Goal: Find specific page/section: Find specific page/section

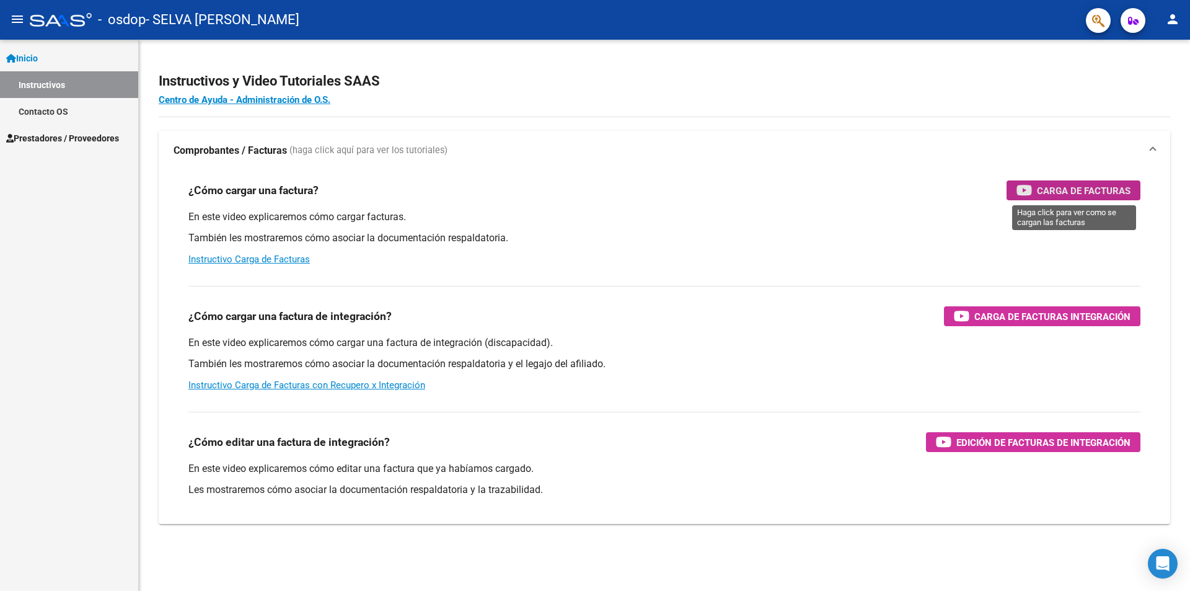
click at [1072, 192] on span "Carga de Facturas" at bounding box center [1084, 190] width 94 height 15
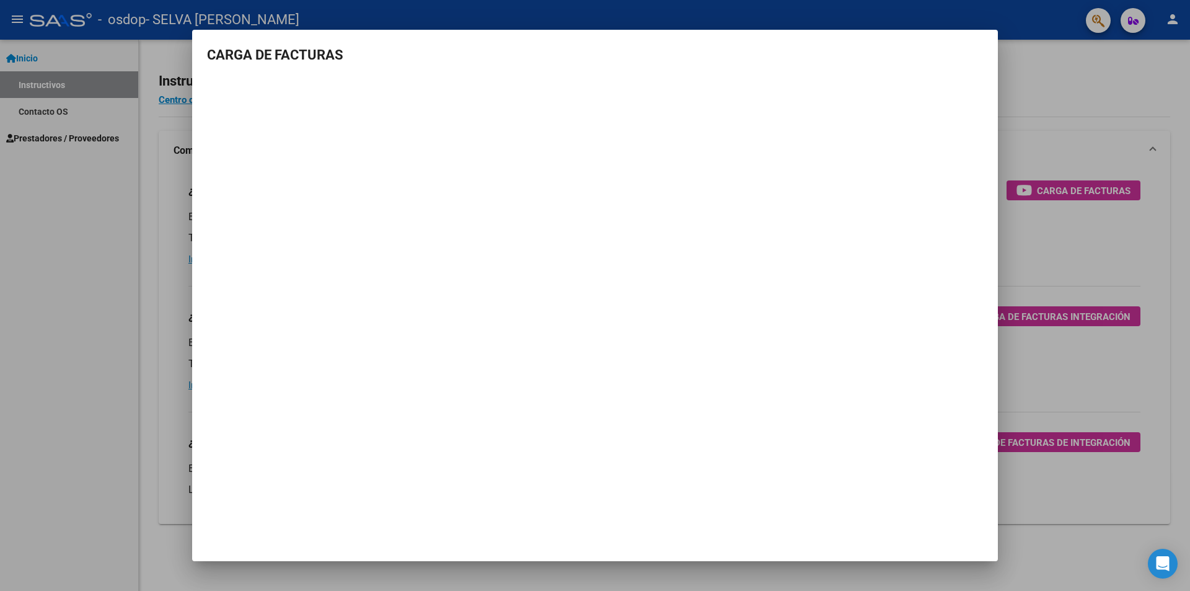
click at [707, 519] on mat-dialog-container "CARGA DE FACTURAS" at bounding box center [595, 296] width 806 height 532
drag, startPoint x: 942, startPoint y: 72, endPoint x: 930, endPoint y: 72, distance: 11.8
click at [941, 71] on mat-dialog-content "CARGA DE FACTURAS" at bounding box center [595, 202] width 806 height 314
click at [728, 464] on mat-dialog-container "CARGA DE FACTURAS" at bounding box center [595, 296] width 806 height 532
click at [606, 444] on mat-dialog-container "CARGA DE FACTURAS" at bounding box center [595, 296] width 806 height 532
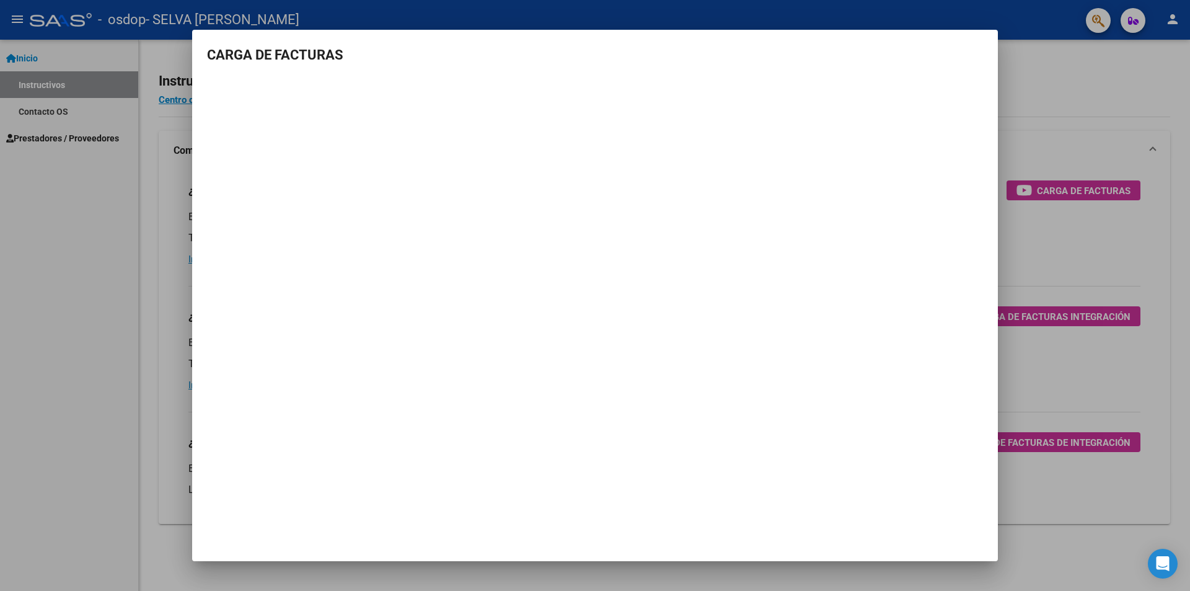
click at [979, 37] on mat-dialog-container "CARGA DE FACTURAS" at bounding box center [595, 296] width 806 height 532
drag, startPoint x: 1094, startPoint y: 69, endPoint x: 1088, endPoint y: 76, distance: 8.8
click at [1094, 70] on div at bounding box center [595, 295] width 1190 height 591
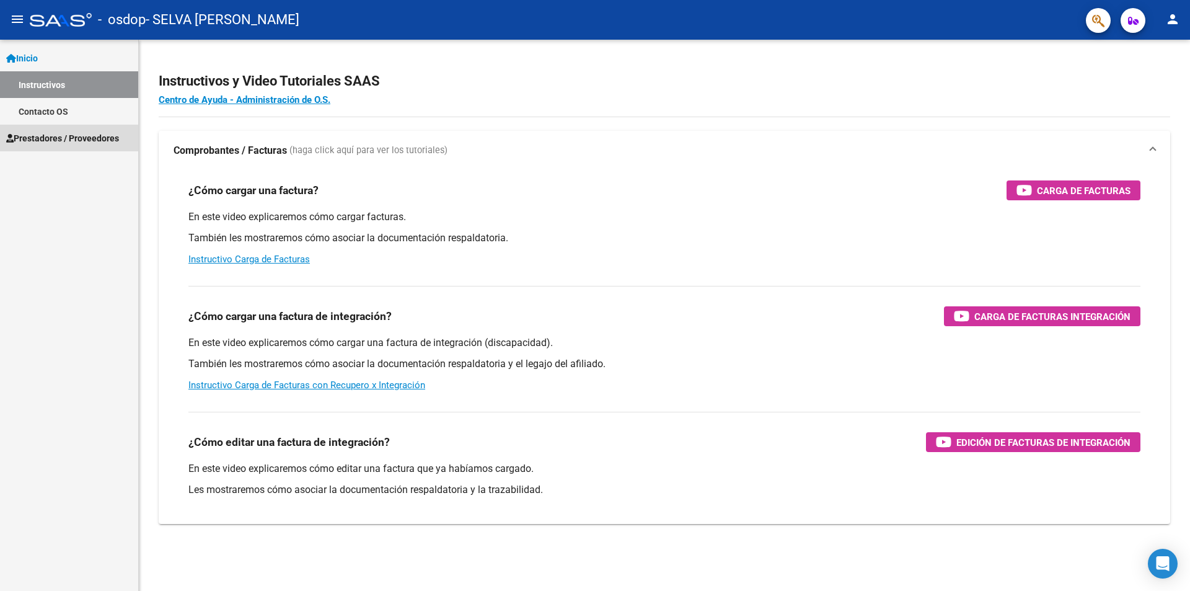
click at [50, 142] on span "Prestadores / Proveedores" at bounding box center [62, 138] width 113 height 14
click at [57, 132] on span "Prestadores / Proveedores" at bounding box center [62, 138] width 113 height 14
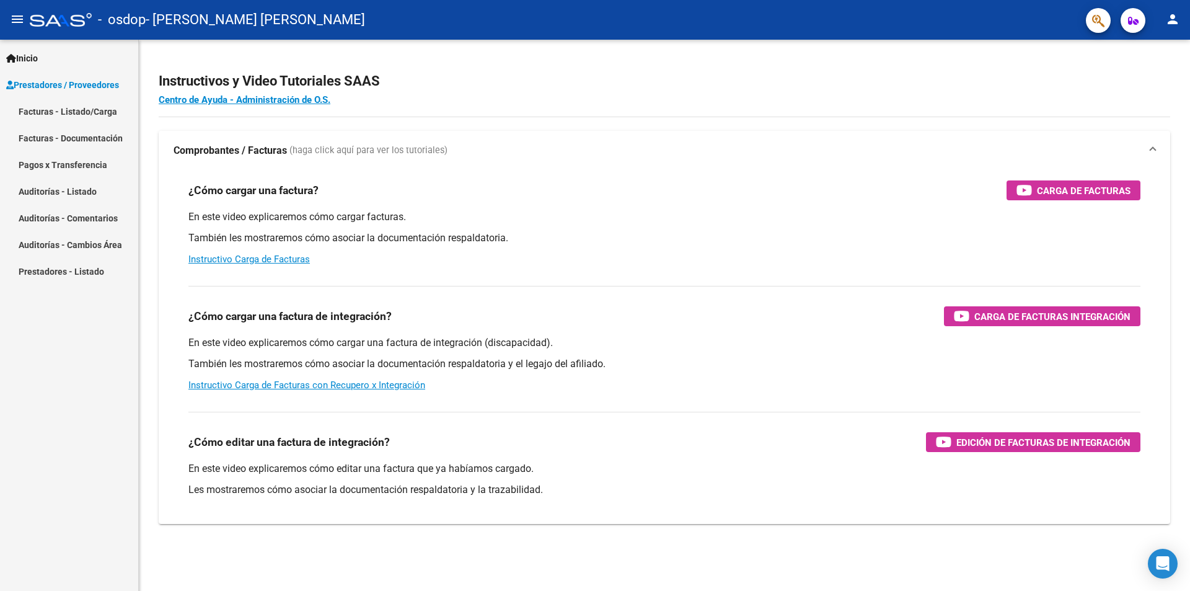
click at [61, 118] on link "Facturas - Listado/Carga" at bounding box center [69, 111] width 138 height 27
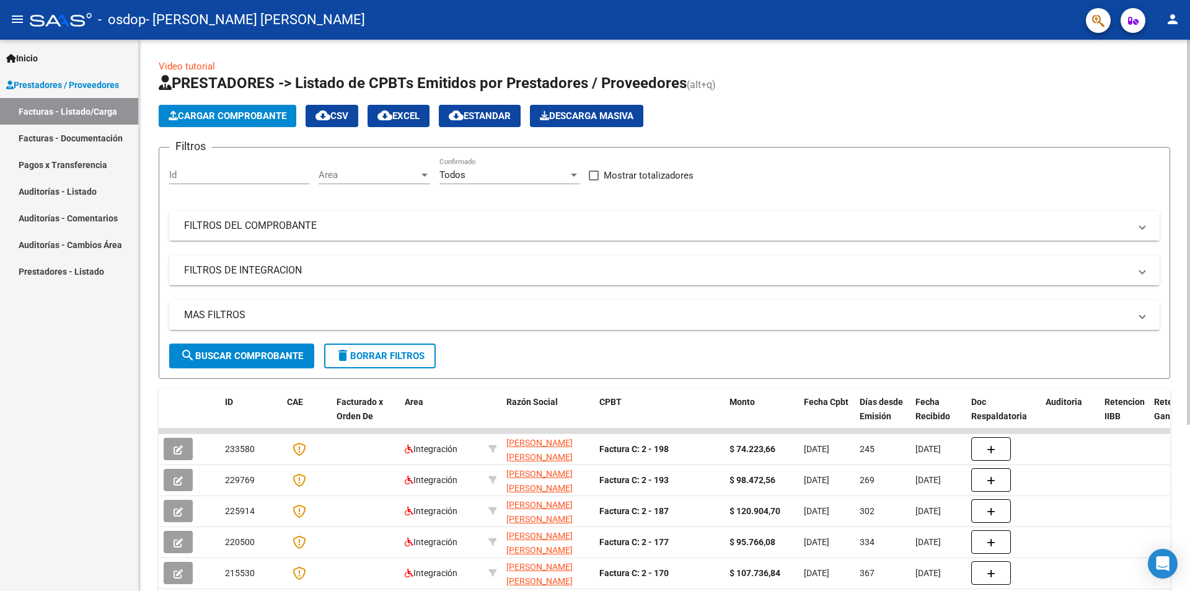
click at [269, 226] on mat-panel-title "FILTROS DEL COMPROBANTE" at bounding box center [657, 226] width 946 height 14
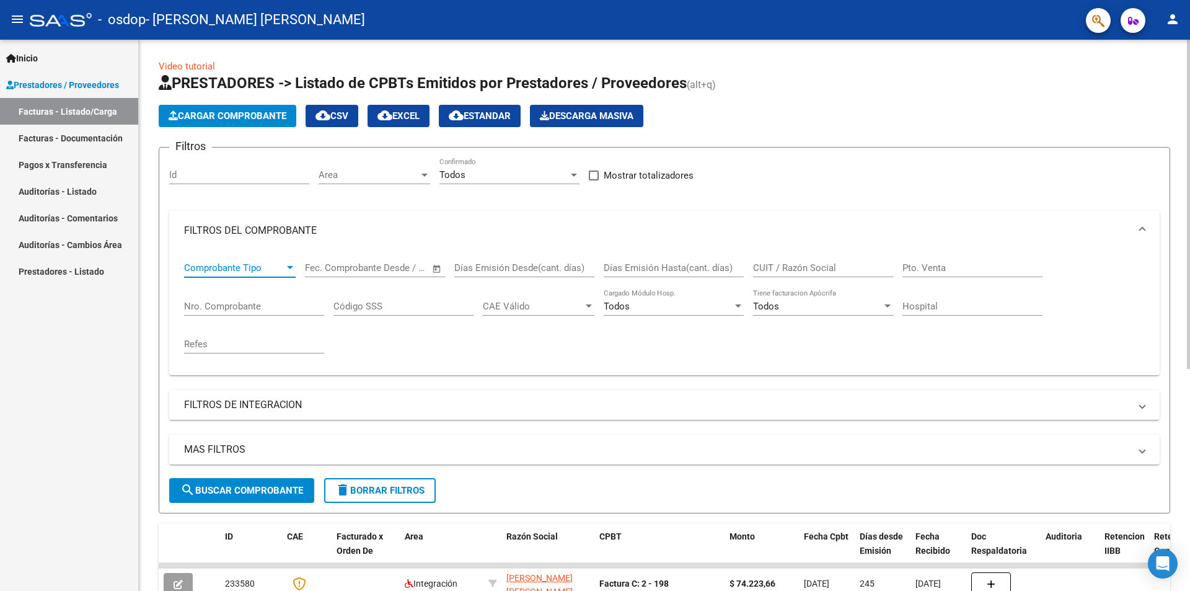
click at [287, 268] on div at bounding box center [290, 267] width 6 height 3
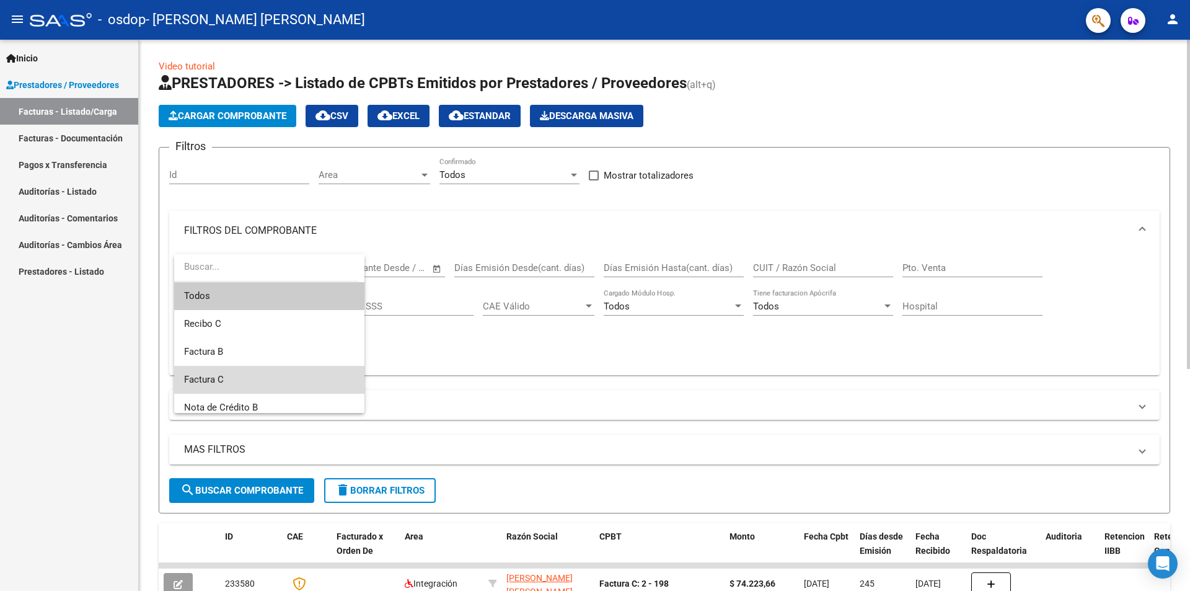
click at [288, 374] on span "Factura C" at bounding box center [269, 380] width 170 height 28
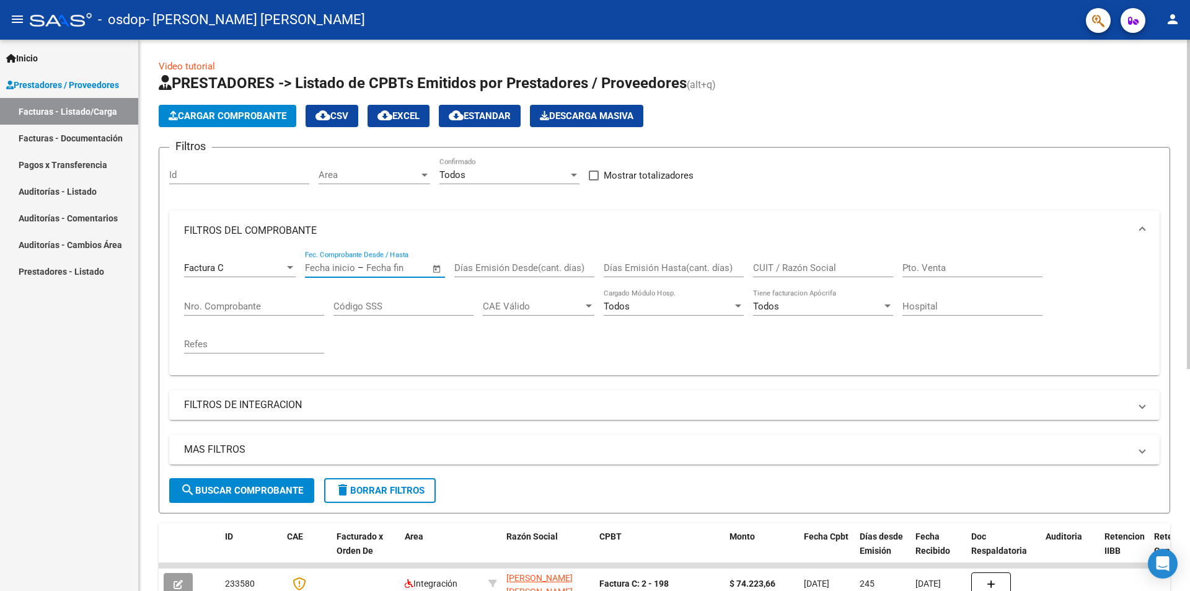
click at [408, 268] on input "text" at bounding box center [396, 267] width 60 height 11
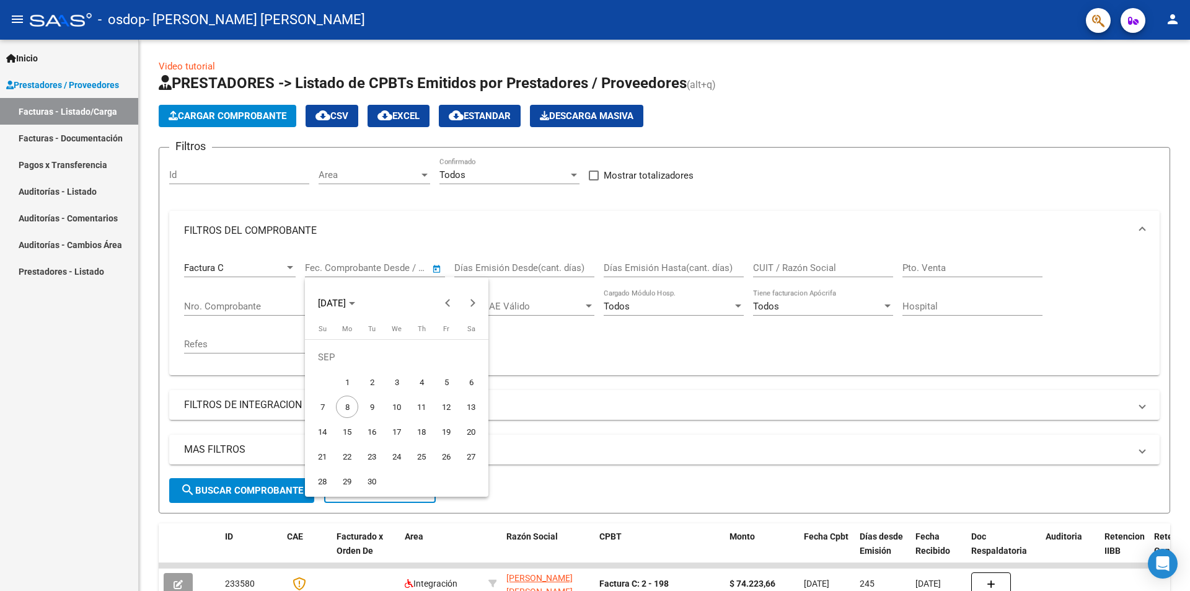
click at [400, 268] on div at bounding box center [595, 295] width 1190 height 591
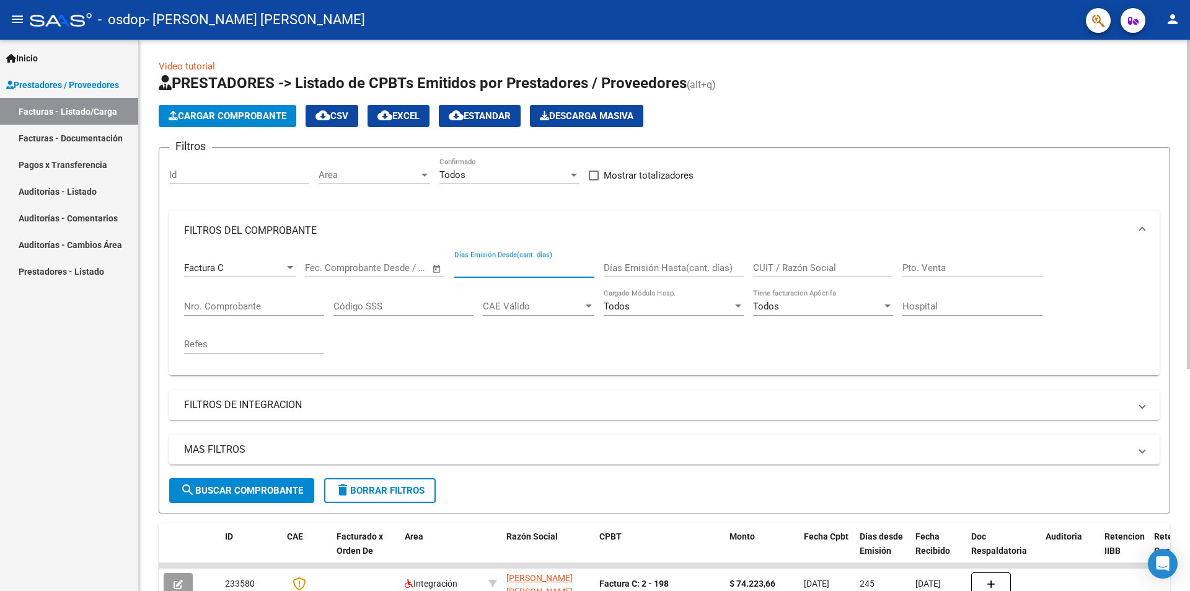
click at [488, 267] on input "Días Emisión Desde(cant. días)" at bounding box center [524, 267] width 140 height 11
click at [654, 268] on input "Días Emisión Hasta(cant. días)" at bounding box center [674, 267] width 140 height 11
click at [791, 275] on div "CUIT / Razón Social" at bounding box center [823, 263] width 140 height 27
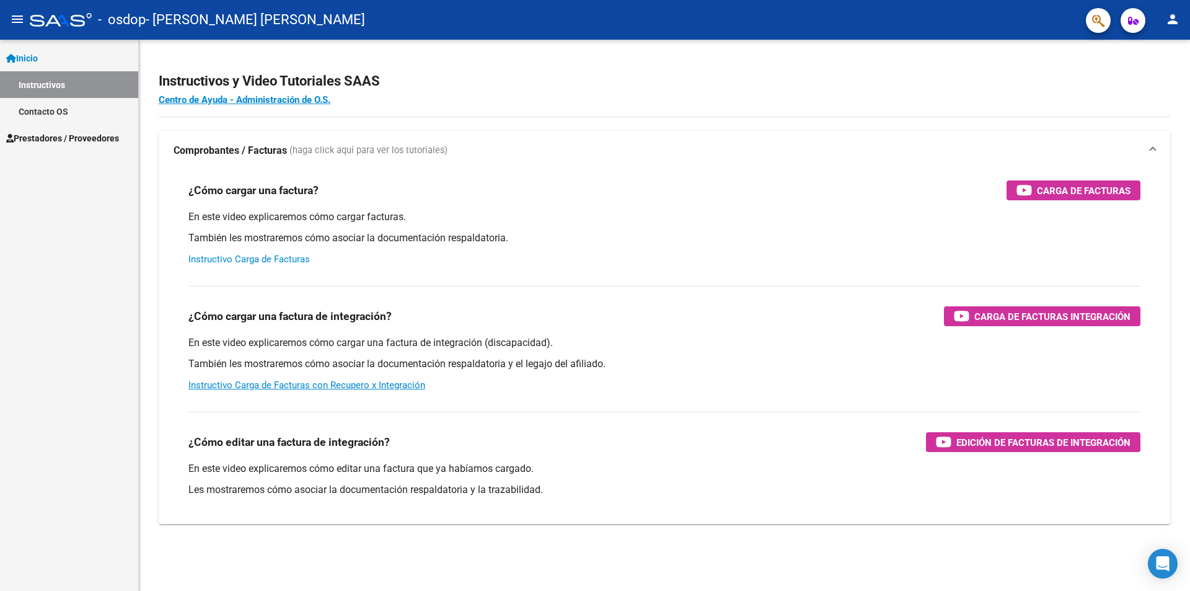
click at [246, 257] on link "Instructivo Carga de Facturas" at bounding box center [248, 258] width 121 height 11
